Goal: Transaction & Acquisition: Purchase product/service

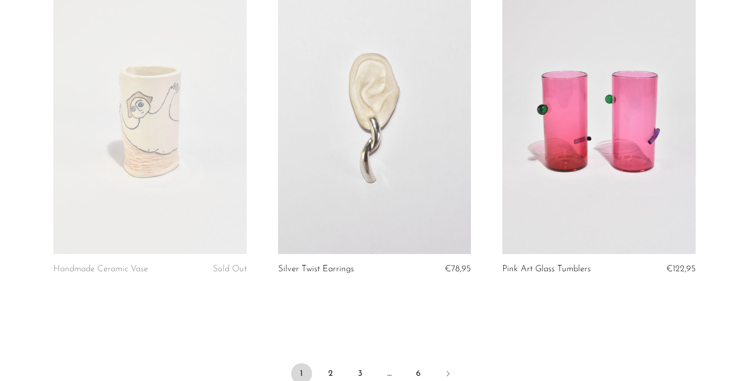
scroll to position [3779, 0]
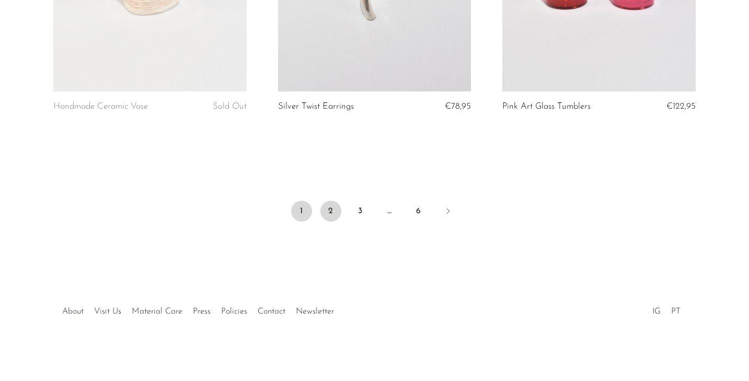
click at [329, 221] on link "2" at bounding box center [330, 211] width 21 height 21
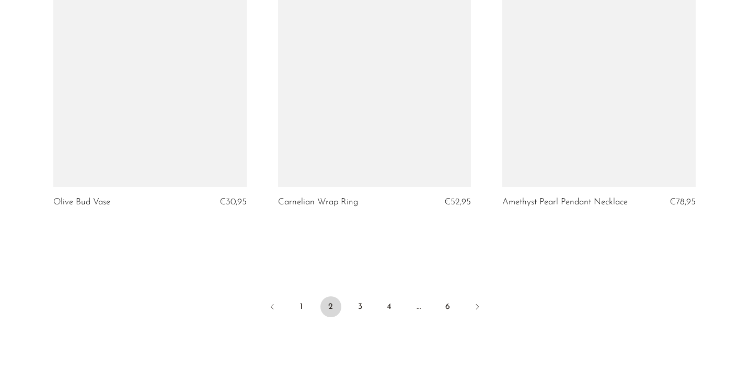
scroll to position [3693, 0]
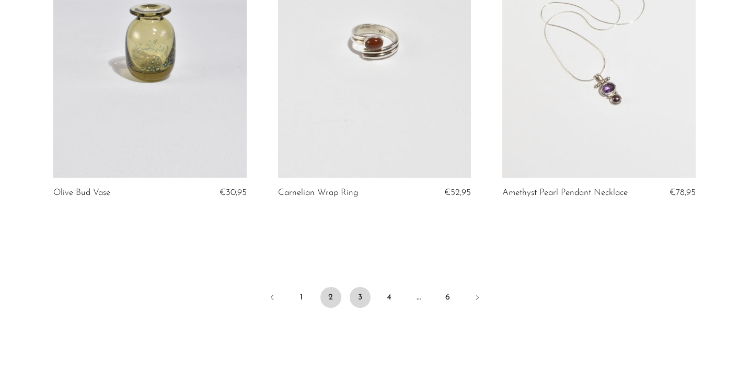
click at [361, 303] on link "3" at bounding box center [360, 297] width 21 height 21
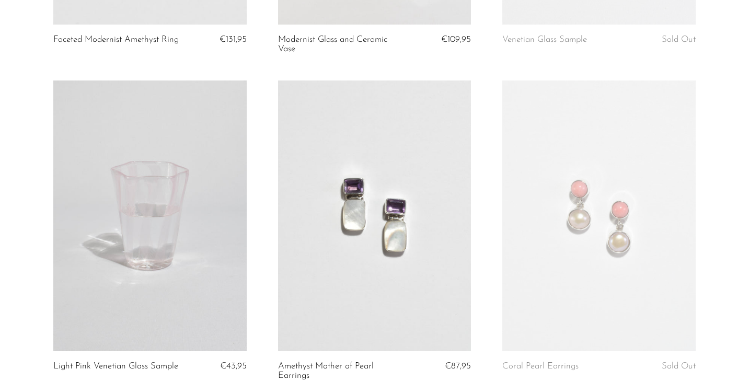
scroll to position [3798, 0]
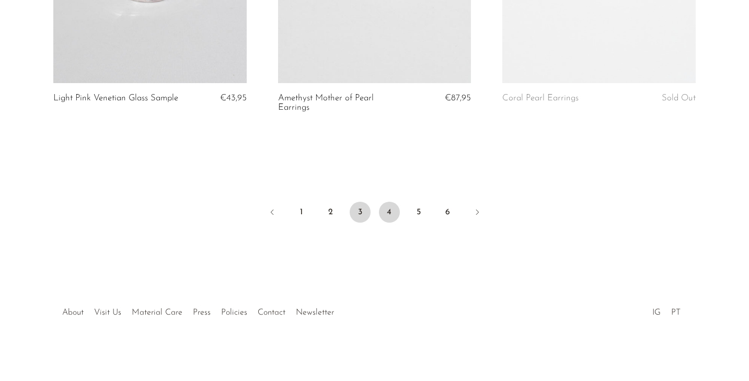
click at [393, 215] on link "4" at bounding box center [389, 212] width 21 height 21
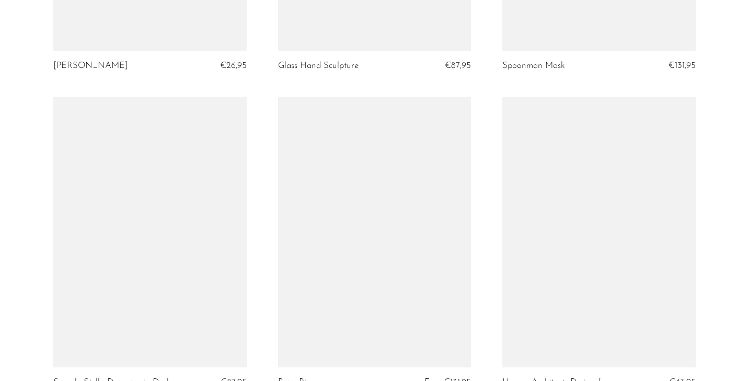
scroll to position [3779, 0]
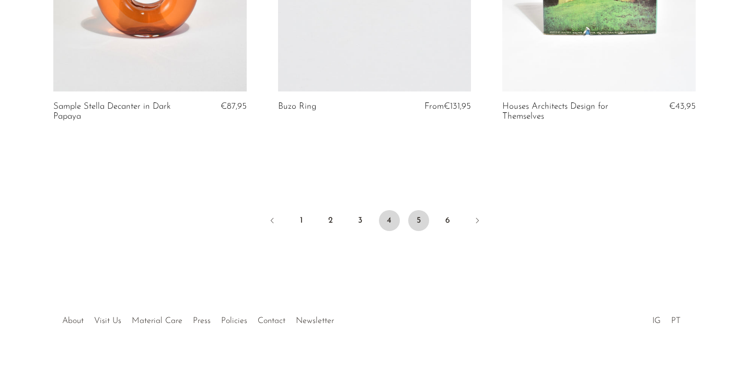
click at [423, 219] on link "5" at bounding box center [418, 220] width 21 height 21
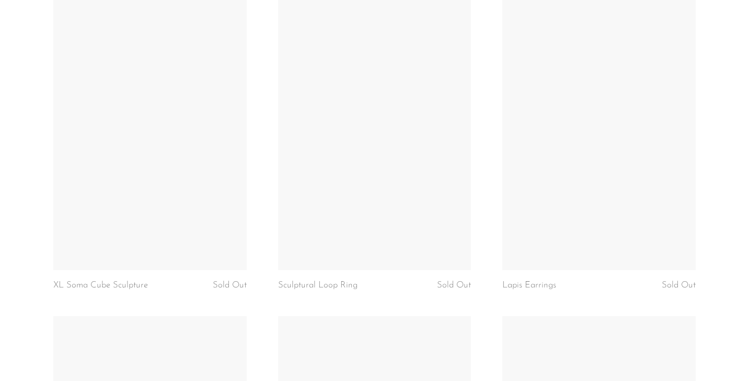
scroll to position [3779, 0]
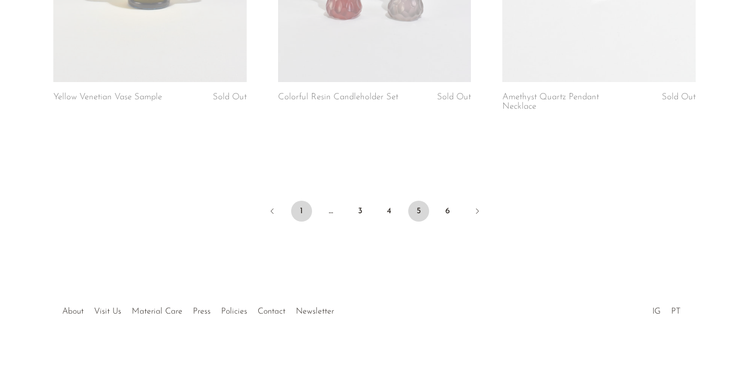
click at [303, 213] on link "1" at bounding box center [301, 211] width 21 height 21
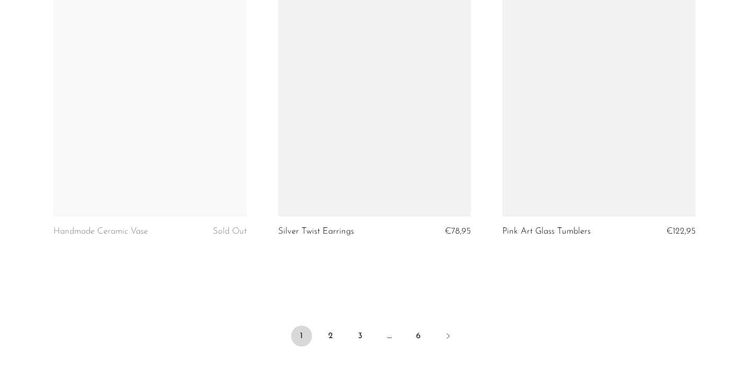
scroll to position [3655, 0]
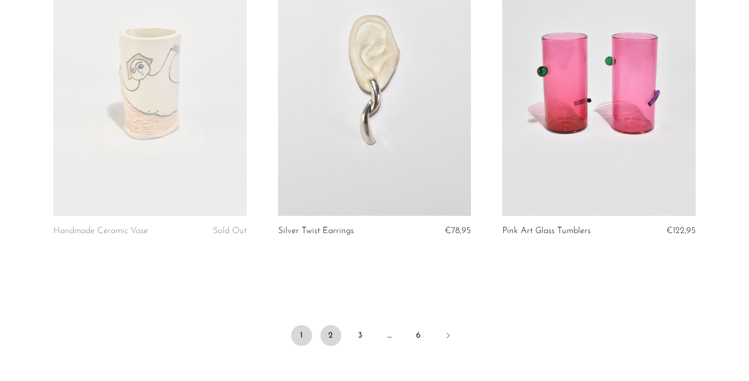
click at [340, 334] on link "2" at bounding box center [330, 335] width 21 height 21
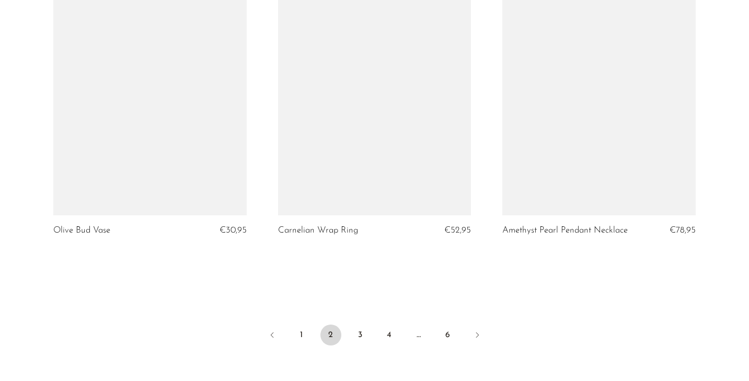
scroll to position [3656, 0]
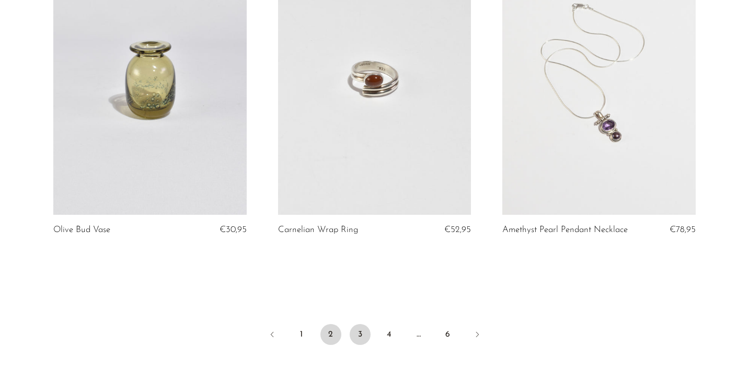
click at [362, 340] on link "3" at bounding box center [360, 334] width 21 height 21
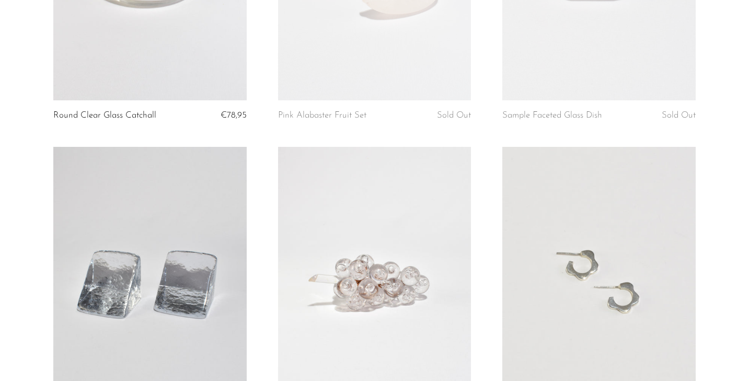
scroll to position [1959, 0]
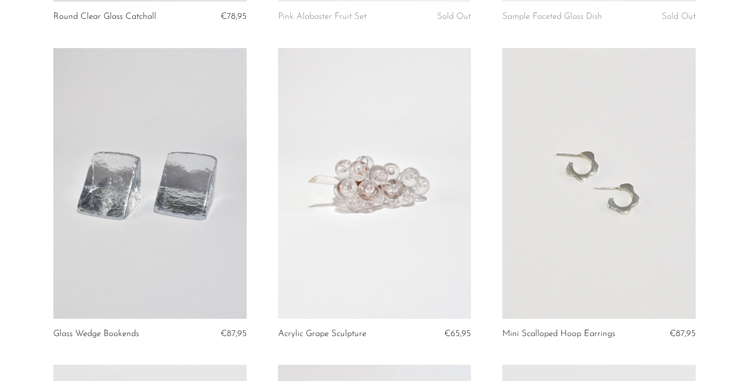
click at [366, 213] on link at bounding box center [374, 183] width 193 height 271
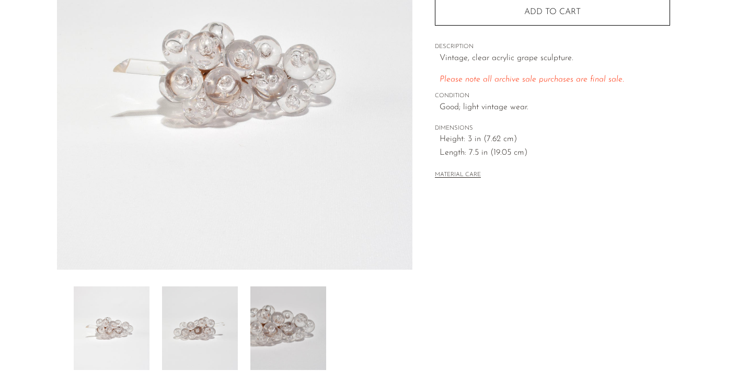
scroll to position [171, 0]
click at [225, 303] on img at bounding box center [200, 327] width 76 height 84
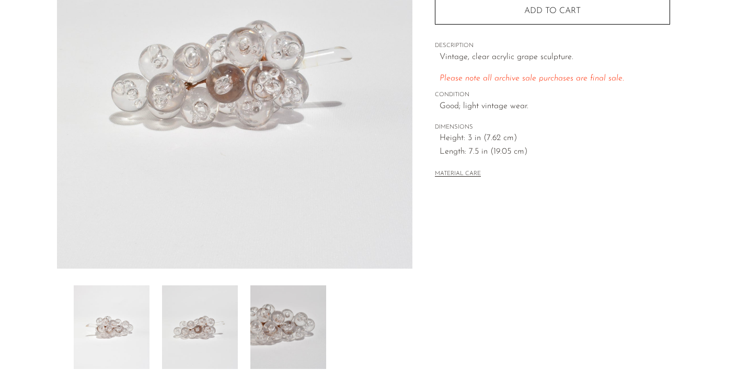
click at [294, 321] on img at bounding box center [288, 327] width 76 height 84
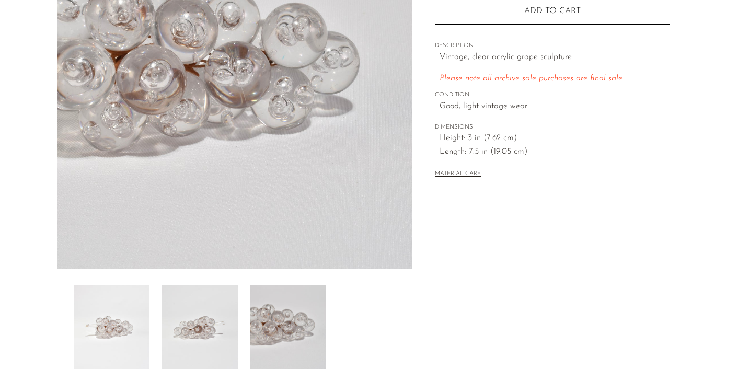
click at [530, 249] on div "Collections Fall Archive Sale 2025 Acrylic Grape Sculpture €65,95 Starting at $…" at bounding box center [552, 123] width 280 height 492
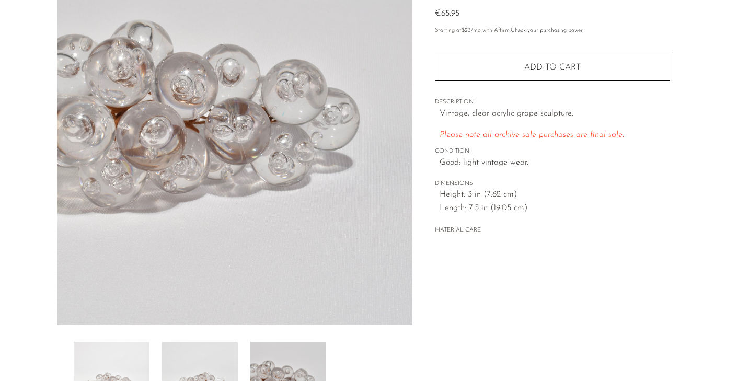
scroll to position [0, 0]
